Goal: Information Seeking & Learning: Learn about a topic

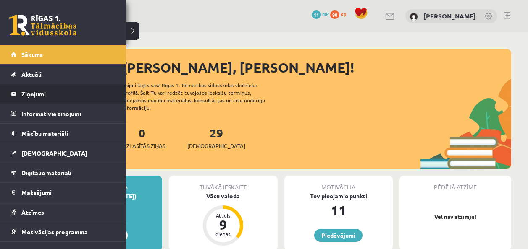
scroll to position [113, 0]
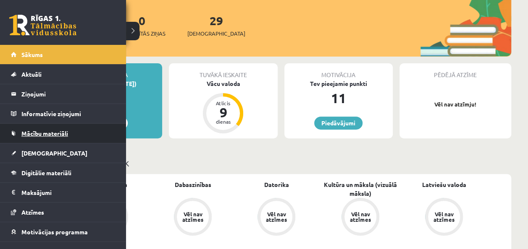
click at [56, 138] on link "Mācību materiāli" at bounding box center [63, 133] width 105 height 19
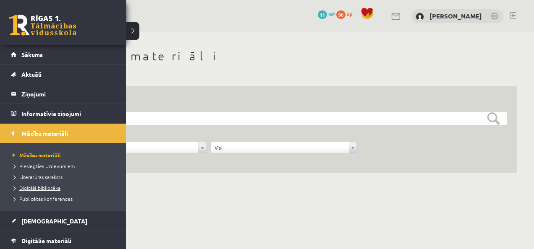
click at [26, 189] on span "Digitālā bibliotēka" at bounding box center [35, 188] width 50 height 7
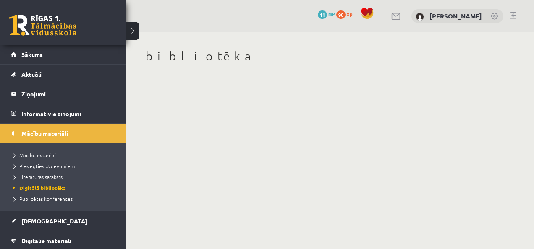
click at [31, 155] on span "Mācību materiāli" at bounding box center [33, 155] width 46 height 7
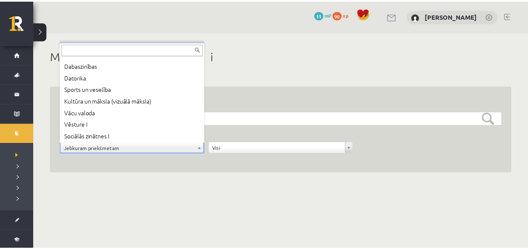
scroll to position [57, 0]
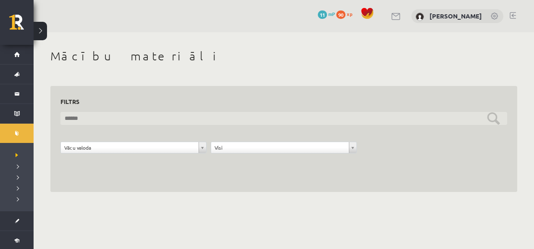
click at [496, 118] on input "text" at bounding box center [283, 118] width 447 height 13
type input "**********"
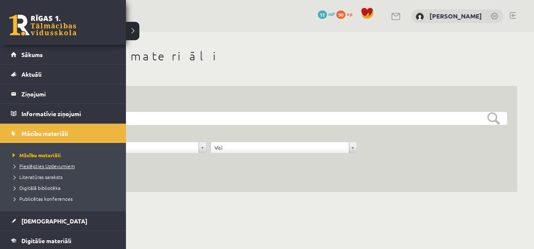
click at [39, 167] on span "Pieslēgties Uzdevumiem" at bounding box center [42, 166] width 64 height 7
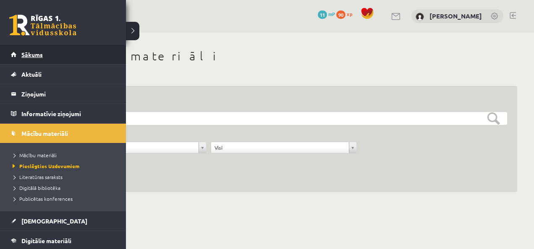
click at [62, 55] on link "Sākums" at bounding box center [63, 54] width 105 height 19
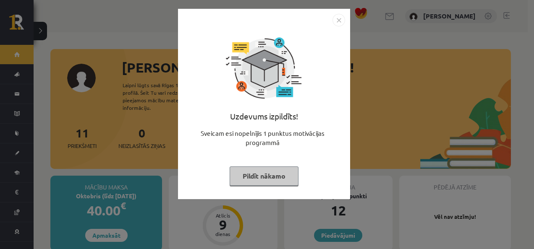
click at [257, 180] on button "Pildīt nākamo" at bounding box center [264, 176] width 69 height 19
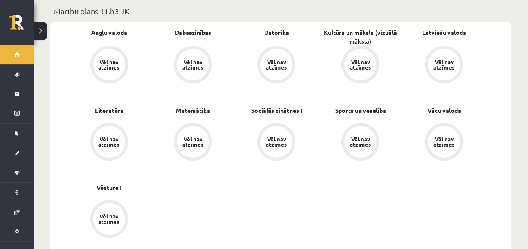
scroll to position [235, 0]
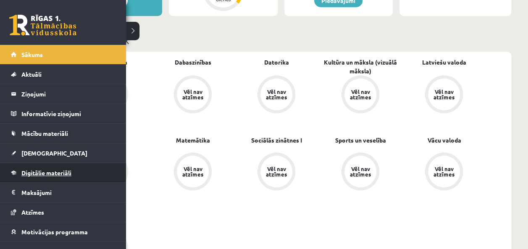
click at [39, 178] on link "Digitālie materiāli" at bounding box center [63, 172] width 105 height 19
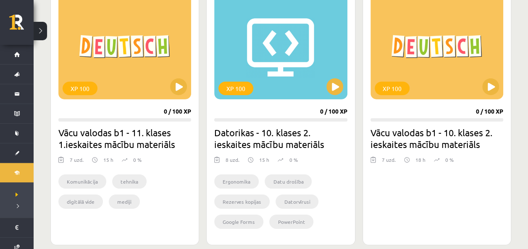
scroll to position [1282, 0]
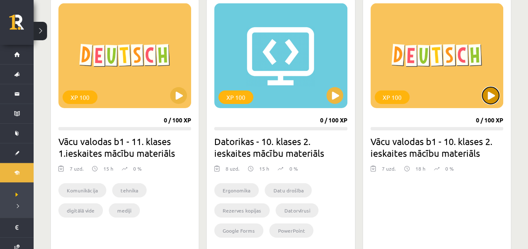
click at [497, 95] on button at bounding box center [490, 95] width 17 height 17
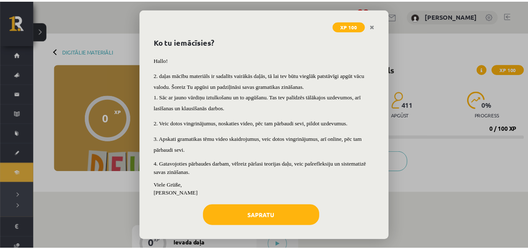
scroll to position [35, 0]
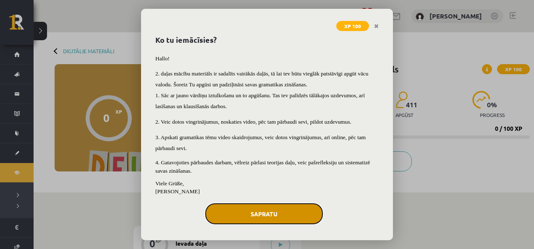
click at [297, 213] on button "Sapratu" at bounding box center [264, 214] width 118 height 21
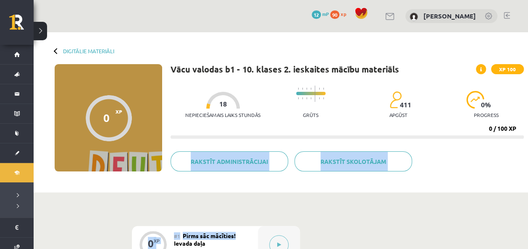
drag, startPoint x: 297, startPoint y: 213, endPoint x: 535, endPoint y: 126, distance: 253.4
click at [528, 126] on html "0 Dāvanas 12 mP 90 xp [PERSON_NAME] Sākums Aktuāli Kā mācīties eSKOLĀ Kontakti …" at bounding box center [264, 124] width 528 height 249
drag, startPoint x: 535, startPoint y: 126, endPoint x: 517, endPoint y: 185, distance: 61.6
click at [517, 185] on div "Vācu valodas b1 - 10. klases 2. ieskaites mācību materiāls XP 100 Nepieciešamai…" at bounding box center [346, 126] width 353 height 124
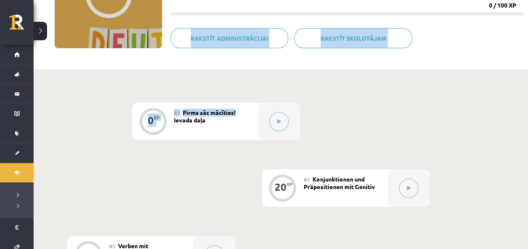
scroll to position [126, 0]
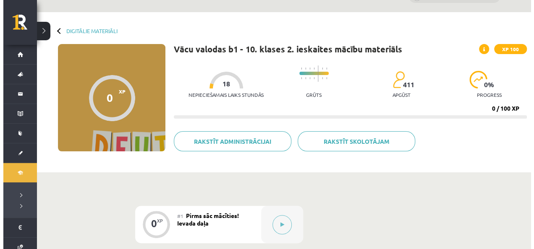
scroll to position [0, 0]
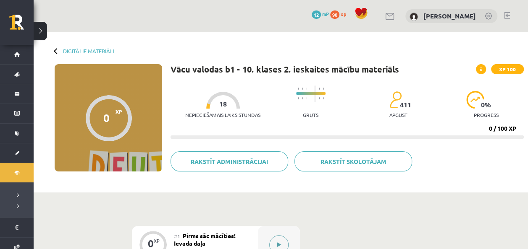
click at [280, 244] on icon at bounding box center [279, 245] width 4 height 5
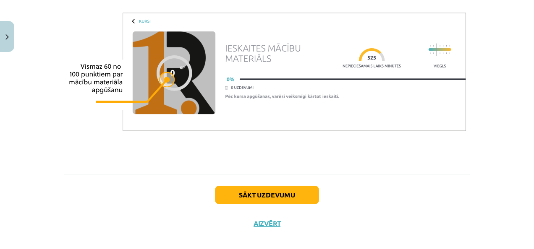
scroll to position [643, 0]
